Goal: Task Accomplishment & Management: Manage account settings

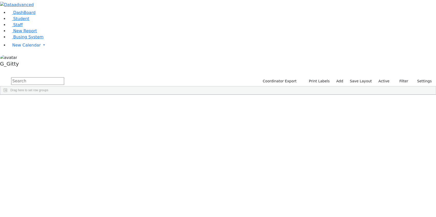
click at [64, 77] on input "text" at bounding box center [37, 81] width 53 height 8
type input "sandel"
click at [64, 103] on div "Sandel" at bounding box center [48, 106] width 32 height 7
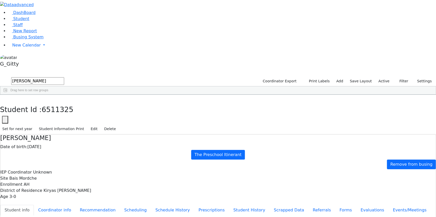
scroll to position [28, 0]
drag, startPoint x: 159, startPoint y: 161, endPoint x: 174, endPoint y: 171, distance: 18.0
click at [120, 205] on button "Scheduling" at bounding box center [135, 210] width 31 height 11
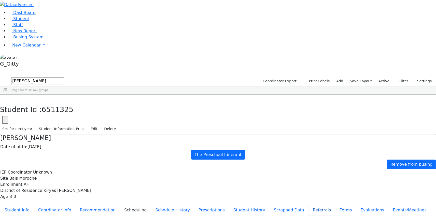
click at [309, 205] on button "Referrals" at bounding box center [322, 210] width 27 height 11
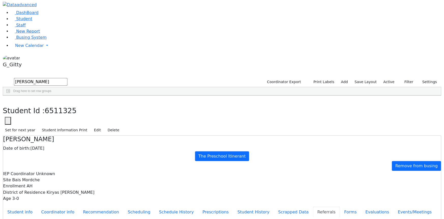
scroll to position [9, 0]
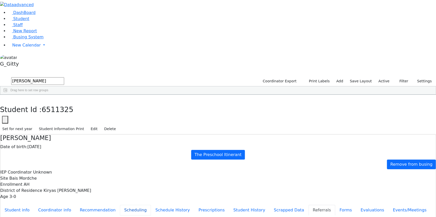
click at [120, 205] on button "Scheduling" at bounding box center [135, 210] width 31 height 11
click at [5, 99] on icon "button" at bounding box center [3, 100] width 3 height 3
click at [64, 77] on input "sandel" at bounding box center [37, 81] width 53 height 8
click at [64, 77] on input "text" at bounding box center [37, 81] width 53 height 8
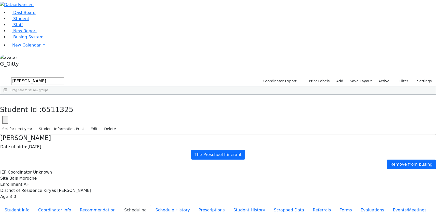
type input "blum"
click at [56, 110] on div "Blum" at bounding box center [42, 113] width 28 height 7
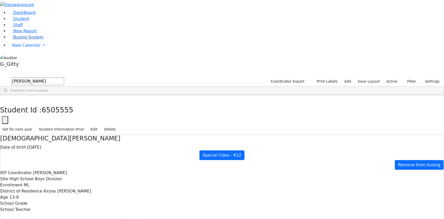
click at [9, 39] on link "Busing System" at bounding box center [25, 37] width 35 height 5
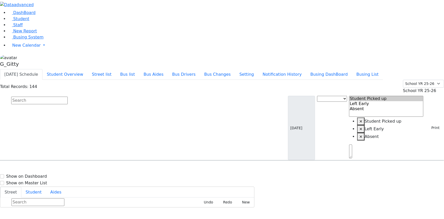
click at [68, 97] on input "text" at bounding box center [39, 101] width 57 height 8
click at [333, 69] on button "Busing DashBoard" at bounding box center [329, 74] width 46 height 11
click at [68, 97] on input "text" at bounding box center [39, 101] width 57 height 8
click at [20, 39] on span "Busing System" at bounding box center [28, 37] width 30 height 5
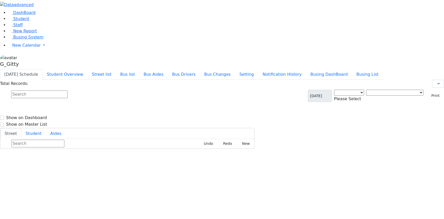
select select "3"
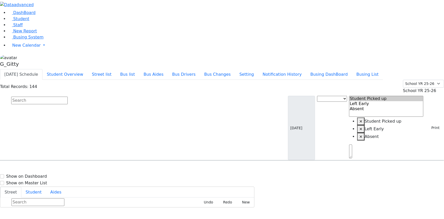
click at [68, 97] on input "text" at bounding box center [39, 101] width 57 height 8
click at [38, 39] on link "Busing System" at bounding box center [25, 37] width 35 height 5
click at [68, 97] on input "text" at bounding box center [39, 101] width 57 height 8
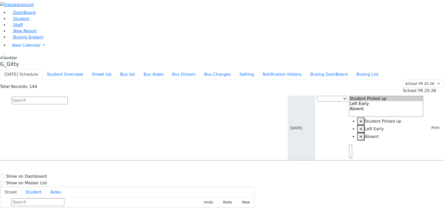
click at [68, 97] on input "text" at bounding box center [39, 101] width 57 height 8
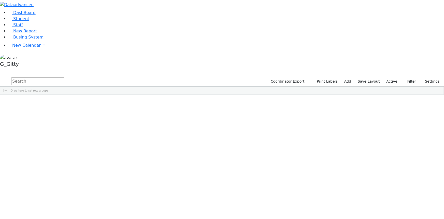
click at [64, 77] on input "text" at bounding box center [37, 81] width 53 height 8
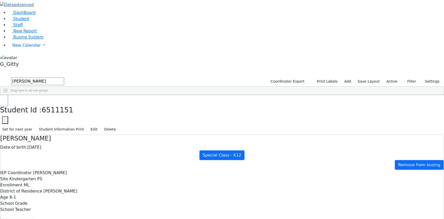
click at [5, 99] on icon "button" at bounding box center [3, 100] width 3 height 3
click at [64, 206] on div "Weber" at bounding box center [48, 209] width 32 height 7
drag, startPoint x: 286, startPoint y: -11, endPoint x: 271, endPoint y: -20, distance: 17.8
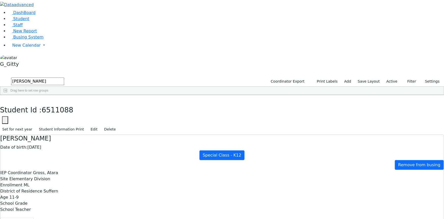
click at [271, 0] on html "Printing Please wait. Remaining time 10 seconds. Print Schedule Options Show Bi…" at bounding box center [222, 221] width 444 height 442
click at [83, 69] on div "Students 21 A 24 K 24 W 24 A 24 K 24 W 24 A" at bounding box center [222, 73] width 444 height 8
drag, startPoint x: 87, startPoint y: 7, endPoint x: 139, endPoint y: 10, distance: 52.5
click at [7, 95] on button "button" at bounding box center [3, 100] width 7 height 11
click at [64, 77] on input "weber" at bounding box center [37, 81] width 53 height 8
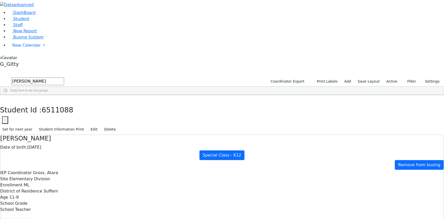
click at [64, 77] on input "weber" at bounding box center [37, 81] width 53 height 8
type input "shimon klein"
click at [64, 77] on input "shimon klein" at bounding box center [37, 81] width 53 height 8
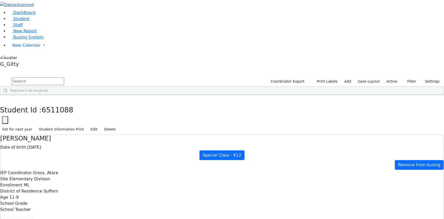
click at [64, 77] on input "text" at bounding box center [37, 81] width 53 height 8
type input "[PERSON_NAME]"
click at [97, 117] on div "Freidy" at bounding box center [80, 120] width 32 height 7
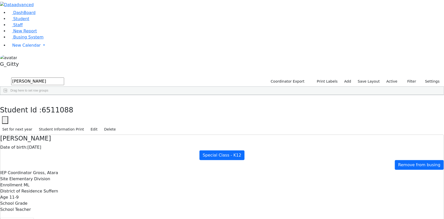
click at [97, 117] on div "Freidy" at bounding box center [80, 120] width 32 height 7
click at [44, 39] on link "Busing System" at bounding box center [25, 37] width 35 height 5
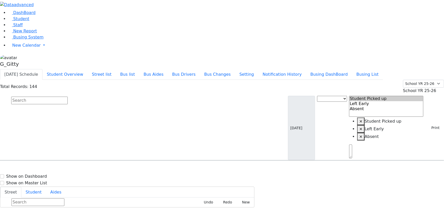
click at [111, 69] on div "[DATE] Schedule Student Overview Street list Bus list Bus Aides Bus Drivers Bus…" at bounding box center [222, 74] width 444 height 11
click at [88, 69] on button "Student Overview" at bounding box center [65, 74] width 45 height 11
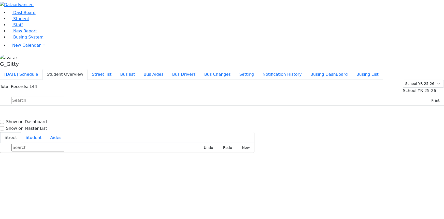
click at [64, 97] on input "text" at bounding box center [37, 101] width 53 height 8
type input "[PERSON_NAME]"
click at [41, 126] on h6 "Frankel Freidy" at bounding box center [21, 128] width 37 height 5
select select
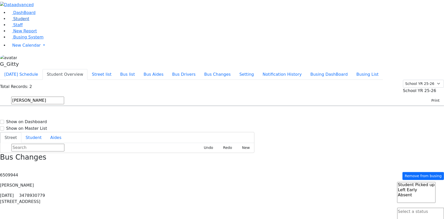
click at [29, 21] on link "Student" at bounding box center [18, 18] width 21 height 5
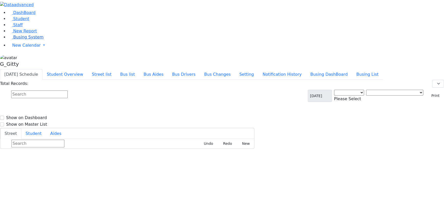
select select "3"
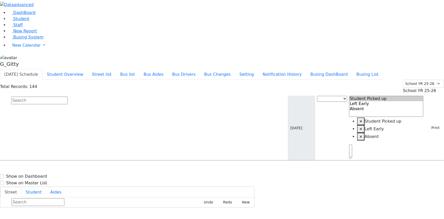
scroll to position [208, 0]
click at [39, 39] on link "Busing System" at bounding box center [25, 37] width 35 height 5
click at [68, 97] on input "text" at bounding box center [39, 101] width 57 height 8
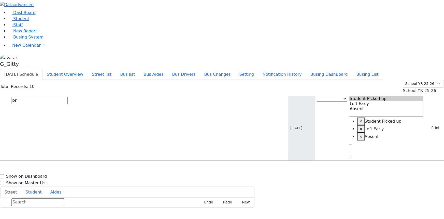
type input "b"
click at [68, 97] on input "text" at bounding box center [39, 101] width 57 height 8
click at [25, 39] on link "Busing System" at bounding box center [25, 37] width 35 height 5
click at [68, 97] on input "text" at bounding box center [39, 101] width 57 height 8
type input "[PERSON_NAME]"
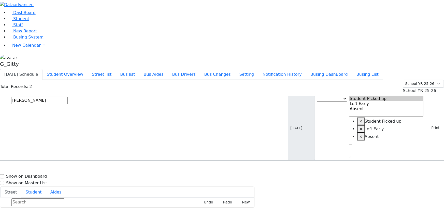
click at [63, 181] on div "Frankel Freidy 5/15/2018 8454923119" at bounding box center [31, 187] width 63 height 13
select select
drag, startPoint x: 367, startPoint y: 112, endPoint x: 393, endPoint y: 113, distance: 26.0
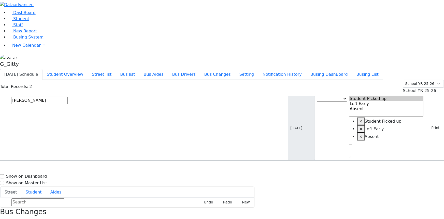
drag, startPoint x: 393, startPoint y: 113, endPoint x: 362, endPoint y: 112, distance: 30.6
drag, startPoint x: 395, startPoint y: 113, endPoint x: 357, endPoint y: 113, distance: 37.9
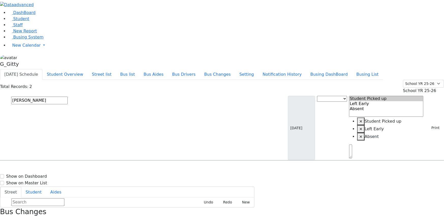
drag, startPoint x: 391, startPoint y: 113, endPoint x: 365, endPoint y: 113, distance: 25.7
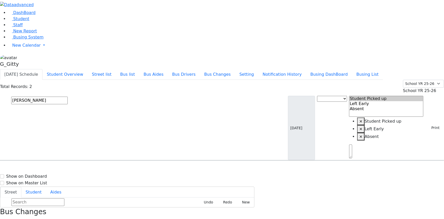
drag, startPoint x: 394, startPoint y: 114, endPoint x: 357, endPoint y: 114, distance: 37.2
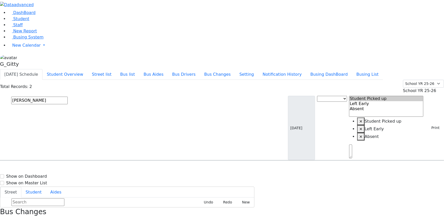
drag, startPoint x: 394, startPoint y: 114, endPoint x: 364, endPoint y: 113, distance: 30.3
click at [41, 180] on span "Frankel Freidy 5/15/2018 8454923119" at bounding box center [21, 187] width 37 height 14
select select
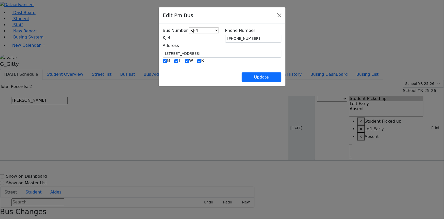
click at [169, 71] on div "Update" at bounding box center [222, 73] width 119 height 18
click at [166, 50] on input "[STREET_ADDRESS]" at bounding box center [222, 54] width 119 height 8
type input "166 Acres Rd"
drag, startPoint x: 260, startPoint y: 40, endPoint x: 225, endPoint y: 39, distance: 34.9
click at [225, 39] on input "[PHONE_NUMBER]" at bounding box center [253, 39] width 56 height 8
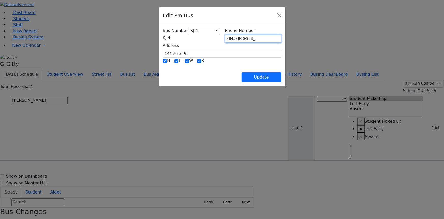
type input "(845) 806-9083"
drag, startPoint x: 221, startPoint y: 68, endPoint x: 210, endPoint y: 67, distance: 10.3
click at [217, 69] on div "Update" at bounding box center [222, 73] width 119 height 18
click at [196, 69] on div "Update" at bounding box center [222, 73] width 119 height 18
click at [282, 78] on button "Update" at bounding box center [262, 77] width 40 height 10
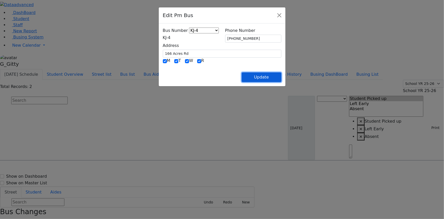
select select
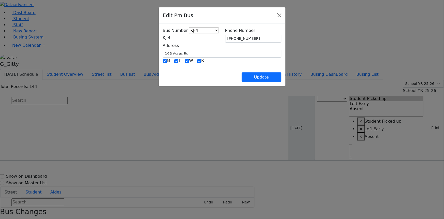
click at [174, 59] on div "T" at bounding box center [177, 61] width 7 height 6
click at [174, 60] on input "checkbox" at bounding box center [176, 61] width 4 height 4
checkbox input "false"
drag, startPoint x: 171, startPoint y: 60, endPoint x: 216, endPoint y: 78, distance: 48.8
click at [197, 60] on input "checkbox" at bounding box center [199, 61] width 4 height 4
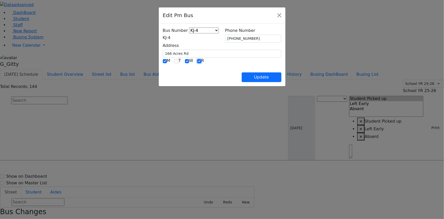
checkbox input "false"
click at [282, 79] on button "Update" at bounding box center [262, 77] width 40 height 10
select select
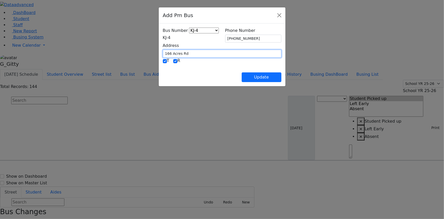
click at [163, 54] on input "166 Acres Rd" at bounding box center [222, 54] width 119 height 8
drag, startPoint x: 159, startPoint y: 54, endPoint x: 127, endPoint y: 53, distance: 31.9
click at [159, 53] on div "Bus Number KJ-4 MA-13 RH-20 RV-21 PT KJ-1 KJ-2 KJ-3 KJ-5 KJ-6 WA-9 MW-15 ER-11 …" at bounding box center [222, 54] width 127 height 63
type input "5 Lemberg Ct"
click at [163, 39] on span "KJ-4" at bounding box center [167, 37] width 8 height 5
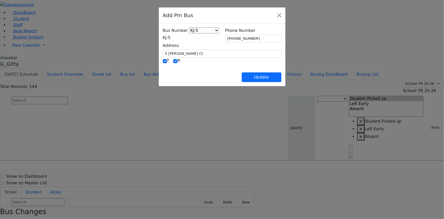
click at [163, 39] on span "KJ-5" at bounding box center [167, 37] width 8 height 5
click at [229, 63] on div "T R" at bounding box center [222, 61] width 119 height 7
click at [169, 51] on input "5 Lemberg Ct" at bounding box center [222, 54] width 119 height 8
click at [159, 61] on div "Bus Number KJ-4 MA-13 RH-20 RV-21 PT KJ-1 KJ-2 KJ-3 KJ-5 KJ-6 WA-9 MW-15 ER-11 …" at bounding box center [222, 54] width 127 height 63
click at [164, 35] on span "KJ-5" at bounding box center [167, 37] width 8 height 5
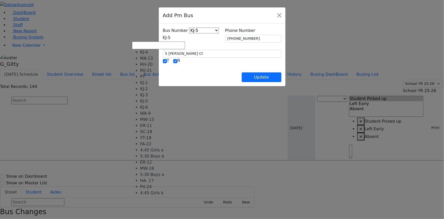
select select "337"
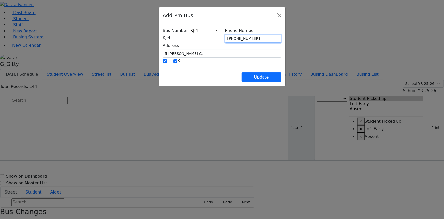
drag, startPoint x: 256, startPoint y: 37, endPoint x: 226, endPoint y: 37, distance: 29.8
click at [226, 37] on input "(845) 806-9083" at bounding box center [253, 39] width 56 height 8
type input "[PHONE_NUMBER]"
click at [212, 69] on div "Update" at bounding box center [222, 73] width 119 height 18
click at [282, 78] on button "Update" at bounding box center [262, 77] width 40 height 10
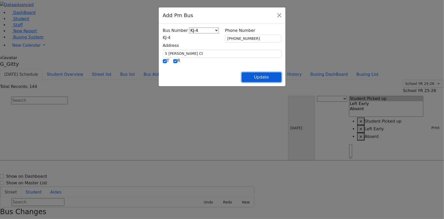
select select
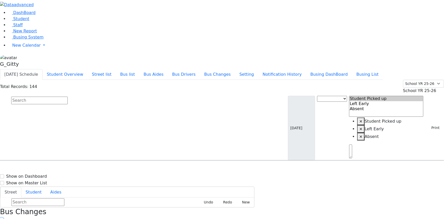
click at [3, 219] on icon "button" at bounding box center [1, 221] width 3 height 3
click at [139, 69] on button "Bus list" at bounding box center [127, 74] width 23 height 11
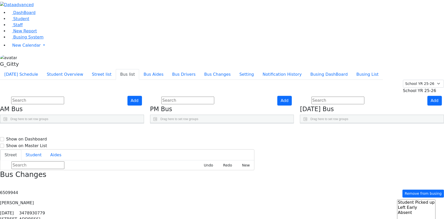
click at [268, 183] on use "Press SPACE to select this row." at bounding box center [268, 183] width 0 height 0
click at [15, 39] on span "Busing System" at bounding box center [28, 37] width 30 height 5
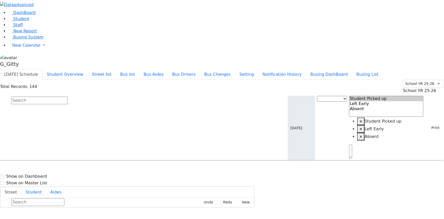
click at [68, 97] on input "text" at bounding box center [39, 101] width 57 height 8
click at [139, 69] on li "Bus list" at bounding box center [127, 74] width 23 height 10
click at [139, 69] on button "Bus list" at bounding box center [127, 74] width 23 height 11
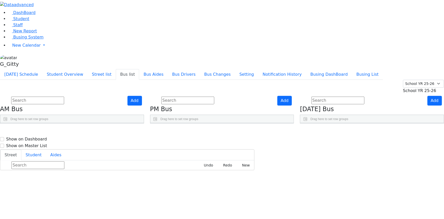
click at [272, 181] on link "Press SPACE to select this row." at bounding box center [268, 184] width 5 height 7
click at [31, 39] on span "Busing System" at bounding box center [28, 37] width 30 height 5
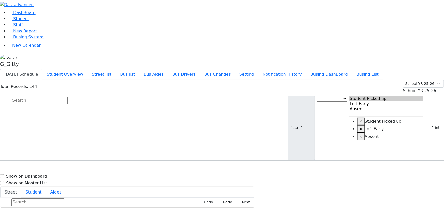
click at [68, 97] on input "text" at bounding box center [39, 101] width 57 height 8
type input "simon"
click at [41, 168] on span "Hershkowitz Simon 5/2/2016 8457824076" at bounding box center [21, 175] width 37 height 14
select select
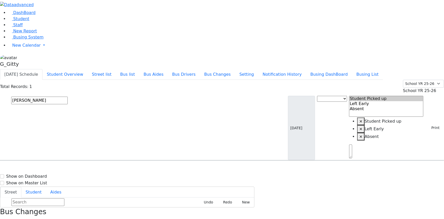
drag, startPoint x: 420, startPoint y: 210, endPoint x: 358, endPoint y: 167, distance: 75.5
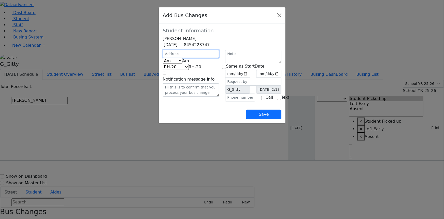
click at [177, 58] on input "text" at bounding box center [191, 54] width 56 height 8
type input "4 Krolla Dr"
select select "391"
click at [238, 101] on input "text" at bounding box center [240, 97] width 30 height 8
type input "(845) 806-7216"
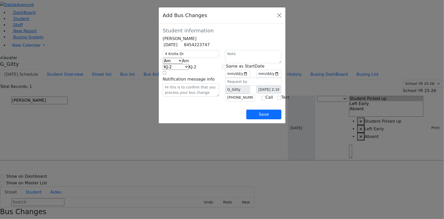
drag, startPoint x: 211, startPoint y: 125, endPoint x: 203, endPoint y: 118, distance: 10.8
click at [211, 119] on div "Save" at bounding box center [222, 110] width 119 height 18
click at [183, 63] on span "Am" at bounding box center [186, 60] width 7 height 5
select select "2"
select select "337"
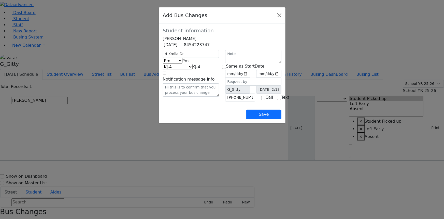
click at [191, 101] on div "4 Krolla Dr Am Pm Friday Pm KJ-4 MA-13 RH-20 RV-21 PT KJ-1 KJ-2 KJ-3 KJ-5 KJ-6 …" at bounding box center [191, 75] width 62 height 51
click at [251, 78] on input "date" at bounding box center [237, 74] width 25 height 8
type input "2025-09-09"
click at [225, 69] on input "checkbox" at bounding box center [224, 67] width 4 height 4
checkbox input "true"
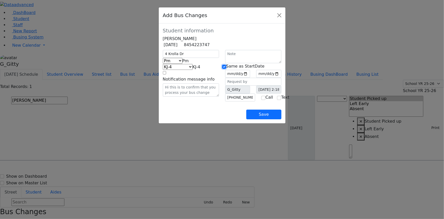
type input "2025-09-09"
click at [212, 118] on div "Save" at bounding box center [222, 110] width 119 height 18
click at [281, 119] on button "Save" at bounding box center [264, 115] width 35 height 10
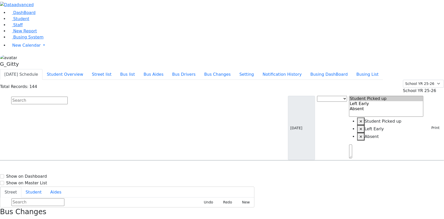
click at [3, 219] on icon "button" at bounding box center [1, 221] width 3 height 3
click at [68, 97] on input "text" at bounding box center [39, 101] width 57 height 8
click at [335, 69] on button "Busing DashBoard" at bounding box center [329, 74] width 46 height 11
click at [68, 97] on input "text" at bounding box center [39, 101] width 57 height 8
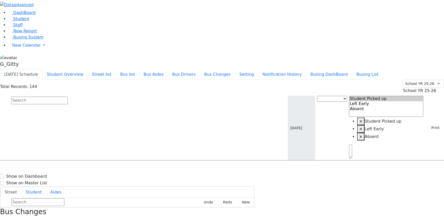
click at [68, 97] on input "text" at bounding box center [39, 101] width 57 height 8
type input "halper"
click at [126, 168] on div "15 Getzil Berger Blvd #103" at bounding box center [94, 174] width 63 height 13
select select
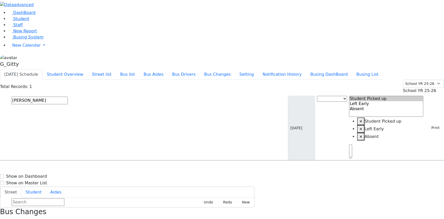
drag, startPoint x: 166, startPoint y: 30, endPoint x: 159, endPoint y: 30, distance: 6.4
click at [68, 97] on input "halper" at bounding box center [39, 101] width 57 height 8
click at [68, 97] on input "text" at bounding box center [39, 101] width 57 height 8
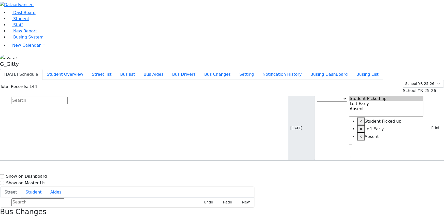
click at [68, 97] on input "text" at bounding box center [39, 101] width 57 height 8
type input "l"
type input "a"
type input "blum"
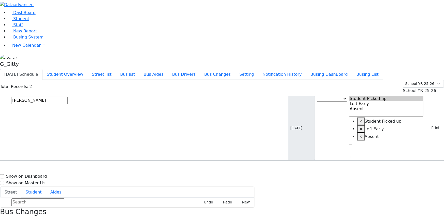
click at [41, 168] on h6 "[PERSON_NAME]" at bounding box center [21, 170] width 37 height 5
drag, startPoint x: 412, startPoint y: 41, endPoint x: 409, endPoint y: 38, distance: 4.7
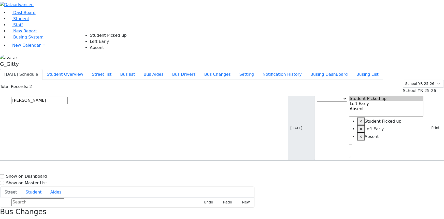
select select "1"
click at [68, 97] on input "text" at bounding box center [39, 101] width 57 height 8
type input "shimon"
click at [126, 181] on div "2 [PERSON_NAME] Ct" at bounding box center [94, 187] width 63 height 13
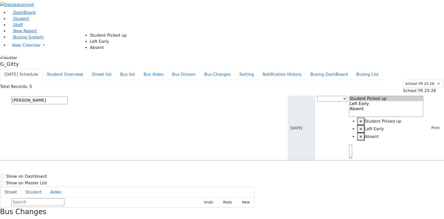
select select "1"
click at [68, 97] on input "text" at bounding box center [39, 101] width 57 height 8
type input "goldberger"
click at [126, 168] on div "4 Primrose Lane" at bounding box center [94, 174] width 63 height 13
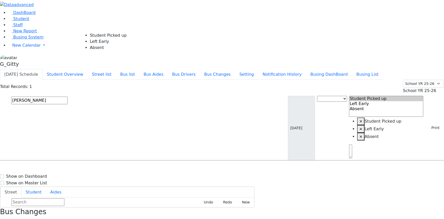
select select "1"
click at [68, 97] on input "text" at bounding box center [39, 101] width 57 height 8
type input "itzko"
click at [126, 168] on div "90 Winchester Dr" at bounding box center [94, 174] width 63 height 13
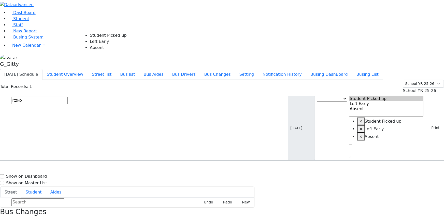
select select "1"
click at [68, 97] on input "text" at bounding box center [39, 101] width 57 height 8
click at [68, 97] on input "klein" at bounding box center [39, 101] width 57 height 8
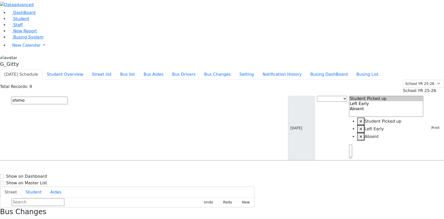
type input "shimon"
click at [68, 97] on input "shimon" at bounding box center [39, 101] width 57 height 8
type input "rosenber"
drag, startPoint x: 121, startPoint y: 49, endPoint x: 195, endPoint y: 62, distance: 75.2
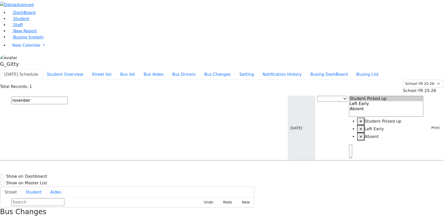
click at [63, 168] on div "Rosenberg Yisucher 10/20/2009 8457822086" at bounding box center [31, 174] width 63 height 13
select select "1"
click at [68, 97] on input "text" at bounding box center [39, 101] width 57 height 8
type input "rubenst"
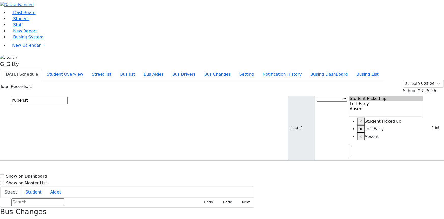
click at [126, 168] on div "5 Pine Hill Rd." at bounding box center [94, 174] width 63 height 13
drag, startPoint x: 409, startPoint y: 41, endPoint x: 398, endPoint y: 40, distance: 11.6
select select "1"
click at [68, 97] on input "text" at bounding box center [39, 101] width 57 height 8
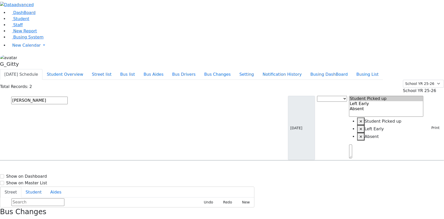
type input "teitel"
click at [126, 181] on div "34 Hawthorne Dr." at bounding box center [94, 187] width 63 height 13
drag, startPoint x: 403, startPoint y: 43, endPoint x: 326, endPoint y: 47, distance: 77.0
select select "1"
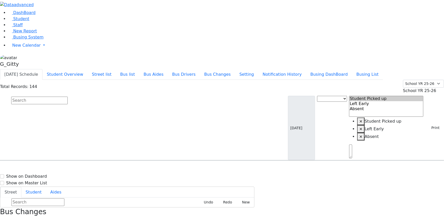
click at [68, 97] on input "text" at bounding box center [39, 101] width 57 height 8
type input "blum"
click at [123, 181] on div "[STREET_ADDRESS]" at bounding box center [94, 187] width 63 height 13
select select "2"
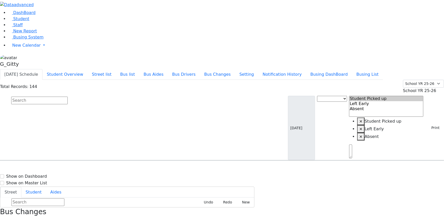
click at [182, 160] on div "AM Bus" at bounding box center [155, 164] width 53 height 8
click at [68, 97] on input "text" at bounding box center [39, 101] width 57 height 8
type input "mandel"
click at [197, 168] on h6 "KJ-7" at bounding box center [163, 170] width 65 height 5
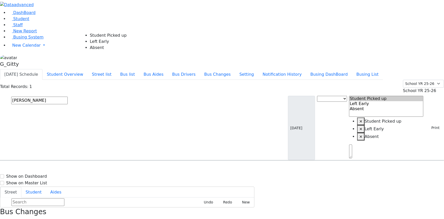
select select "2"
click at [68, 97] on input "text" at bounding box center [39, 101] width 57 height 8
type input "moses"
click at [129, 187] on icon "Press SPACE to select this row." at bounding box center [129, 187] width 0 height 0
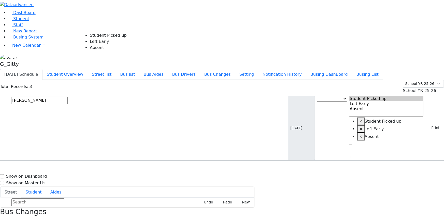
select select "2"
click at [68, 97] on input "moses" at bounding box center [39, 101] width 57 height 8
click at [78, 162] on span "Address" at bounding box center [72, 164] width 12 height 4
click at [68, 97] on input "moses" at bounding box center [39, 101] width 57 height 8
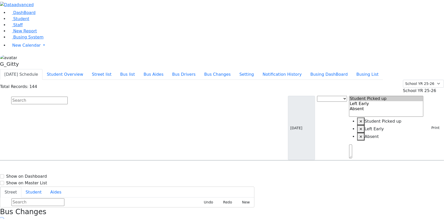
drag, startPoint x: 436, startPoint y: 5, endPoint x: 431, endPoint y: 17, distance: 13.1
click at [3, 218] on button "button" at bounding box center [1, 221] width 3 height 7
click at [428, 124] on button "Print" at bounding box center [434, 128] width 17 height 8
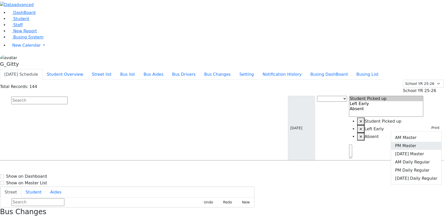
click at [423, 142] on link "PM Master" at bounding box center [416, 146] width 50 height 8
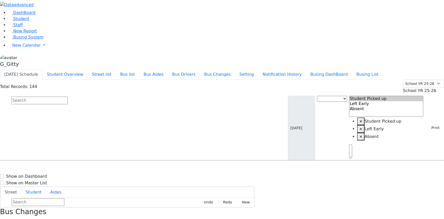
click at [68, 97] on input "text" at bounding box center [39, 101] width 57 height 8
type input "weber"
click at [41, 175] on span "9179038126" at bounding box center [29, 177] width 24 height 4
select select
drag, startPoint x: 417, startPoint y: 57, endPoint x: 389, endPoint y: 132, distance: 81.0
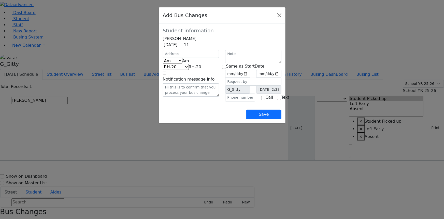
click at [183, 63] on span "Am" at bounding box center [186, 60] width 7 height 5
select select "2"
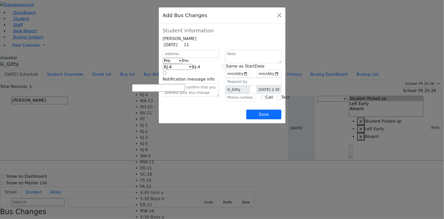
click at [193, 69] on span "KJ-4" at bounding box center [197, 66] width 8 height 5
click at [193, 69] on span "YT-19" at bounding box center [198, 66] width 11 height 5
select select "421"
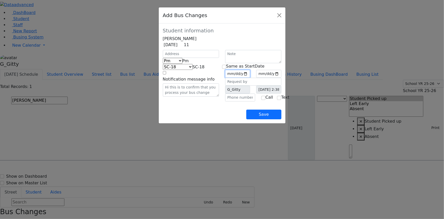
click at [251, 78] on input "date" at bounding box center [237, 74] width 25 height 8
type input "2025-09-09"
click at [226, 69] on input "checkbox" at bounding box center [224, 67] width 4 height 4
checkbox input "true"
type input "2025-09-09"
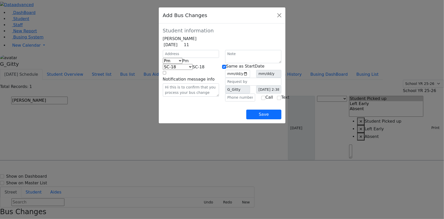
click at [227, 119] on div "Save" at bounding box center [222, 110] width 119 height 18
click at [281, 119] on button "Save" at bounding box center [264, 115] width 35 height 10
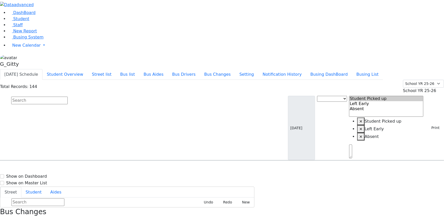
click at [0, 219] on use "button" at bounding box center [0, 220] width 0 height 0
click at [426, 124] on button "Print" at bounding box center [434, 128] width 17 height 8
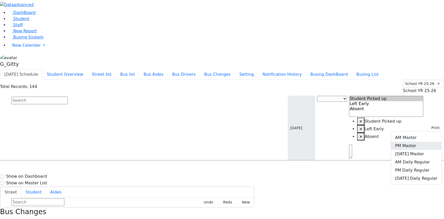
click at [416, 142] on link "PM Master" at bounding box center [416, 146] width 50 height 8
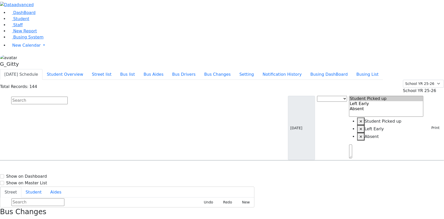
scroll to position [0, 0]
click at [68, 97] on input "text" at bounding box center [39, 101] width 57 height 8
click at [29, 21] on link "Student" at bounding box center [18, 18] width 21 height 5
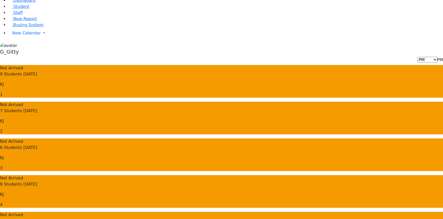
scroll to position [23, 0]
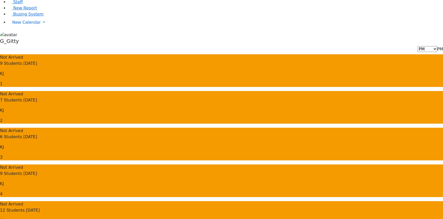
drag, startPoint x: 307, startPoint y: 119, endPoint x: 397, endPoint y: 173, distance: 104.9
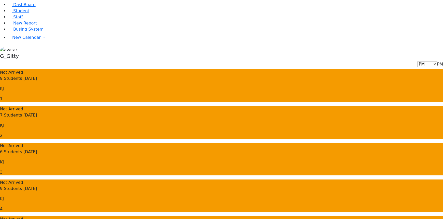
scroll to position [0, 0]
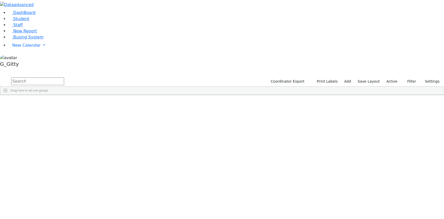
click at [64, 77] on input "text" at bounding box center [37, 81] width 53 height 8
type input "shu"
click at [0, 77] on button "submit" at bounding box center [5, 82] width 10 height 10
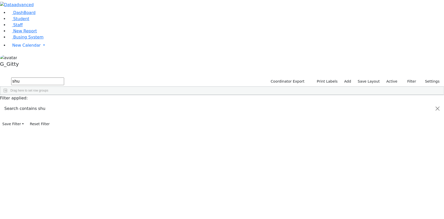
click at [0, 77] on button "submit" at bounding box center [5, 82] width 10 height 10
click at [44, 39] on link "Busing System" at bounding box center [25, 37] width 35 height 5
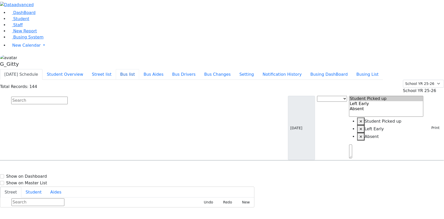
click at [139, 69] on button "Bus list" at bounding box center [127, 74] width 23 height 11
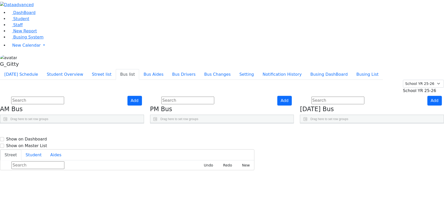
click at [33, 69] on aside "DashBoard Student Staff New Report Busing System" at bounding box center [222, 34] width 444 height 69
click at [36, 69] on aside "DashBoard Student Staff New Report Busing System" at bounding box center [222, 34] width 444 height 69
click at [64, 97] on input "text" at bounding box center [37, 101] width 53 height 8
click at [27, 69] on aside "DashBoard Student Staff New Report Busing System" at bounding box center [222, 34] width 444 height 69
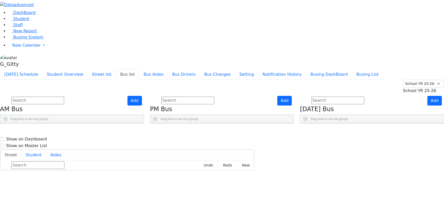
click at [64, 97] on input "text" at bounding box center [37, 101] width 53 height 8
click at [20, 69] on aside "DashBoard Student Staff New Report Busing System" at bounding box center [222, 34] width 444 height 69
